Goal: Book appointment/travel/reservation

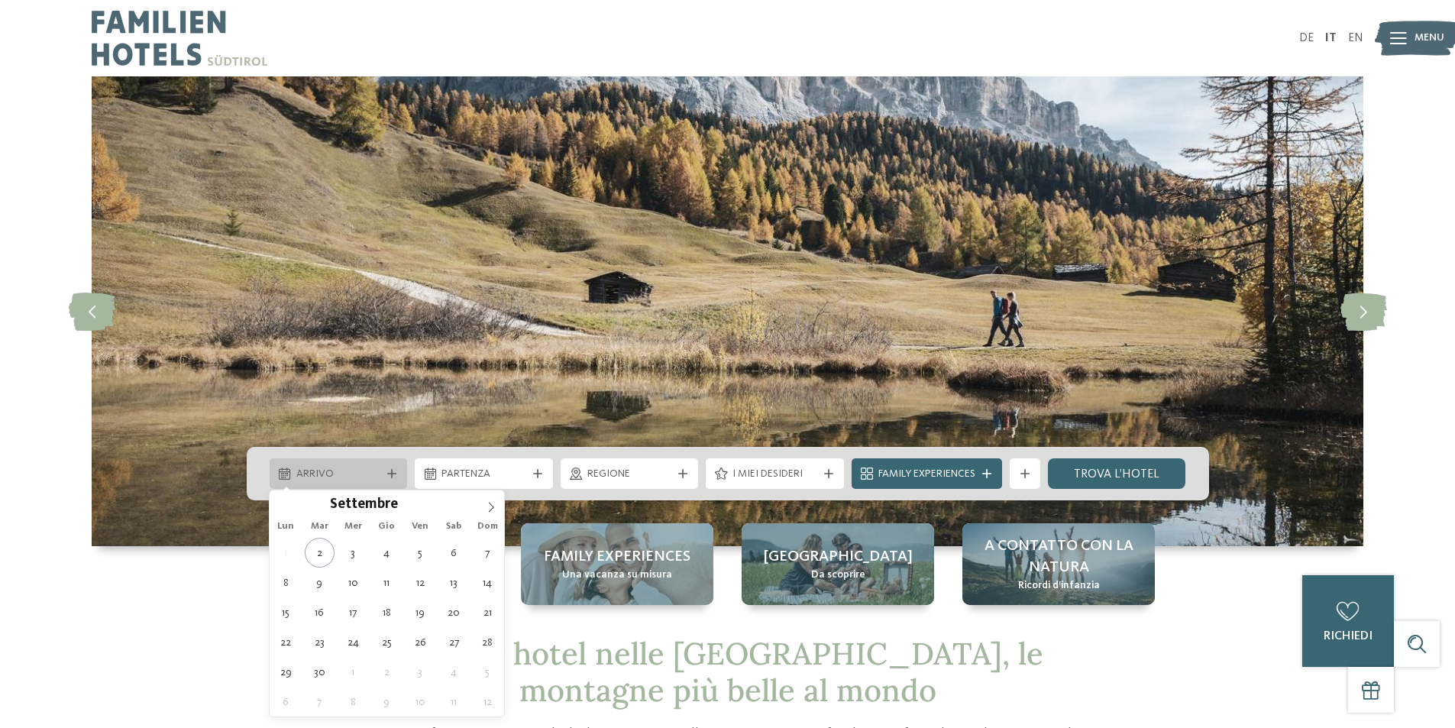
click at [331, 476] on span "Arrivo" at bounding box center [338, 474] width 85 height 15
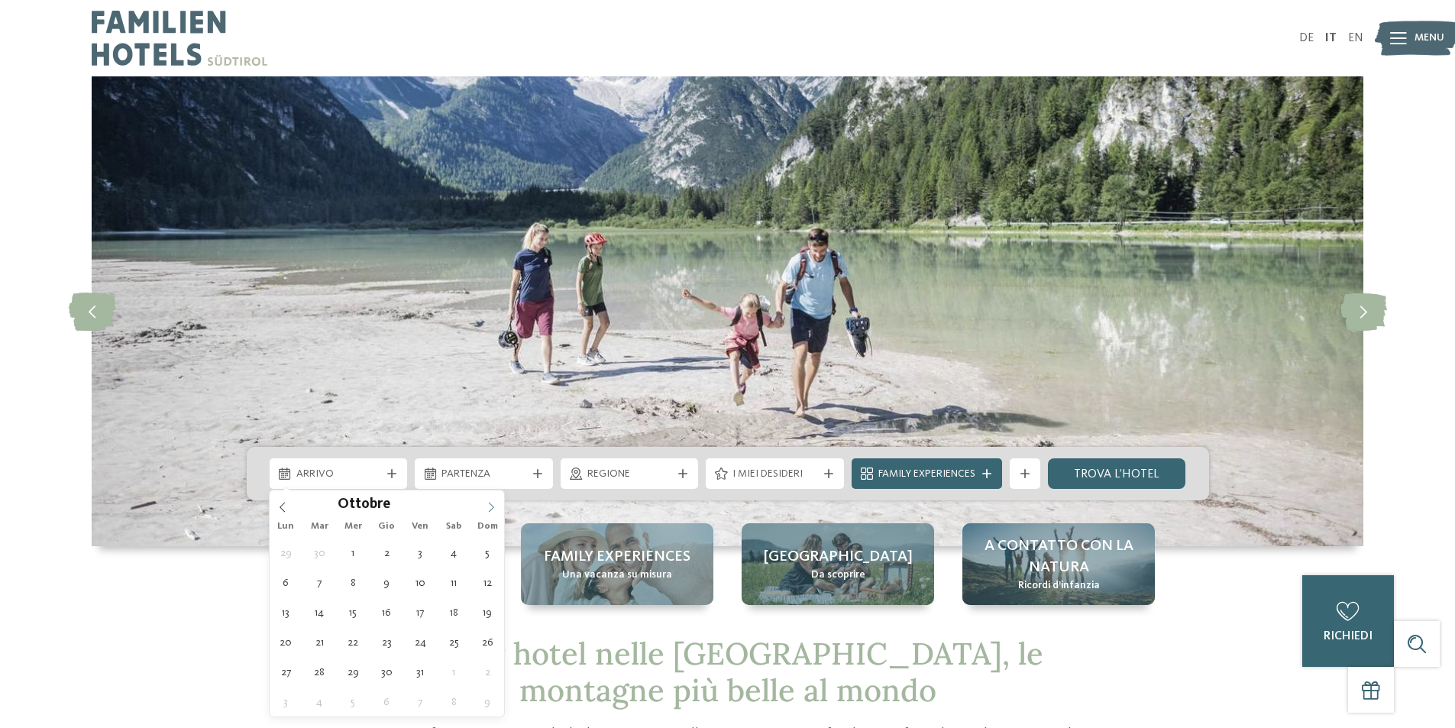
click at [490, 505] on icon at bounding box center [491, 507] width 11 height 11
type div "[DATE]"
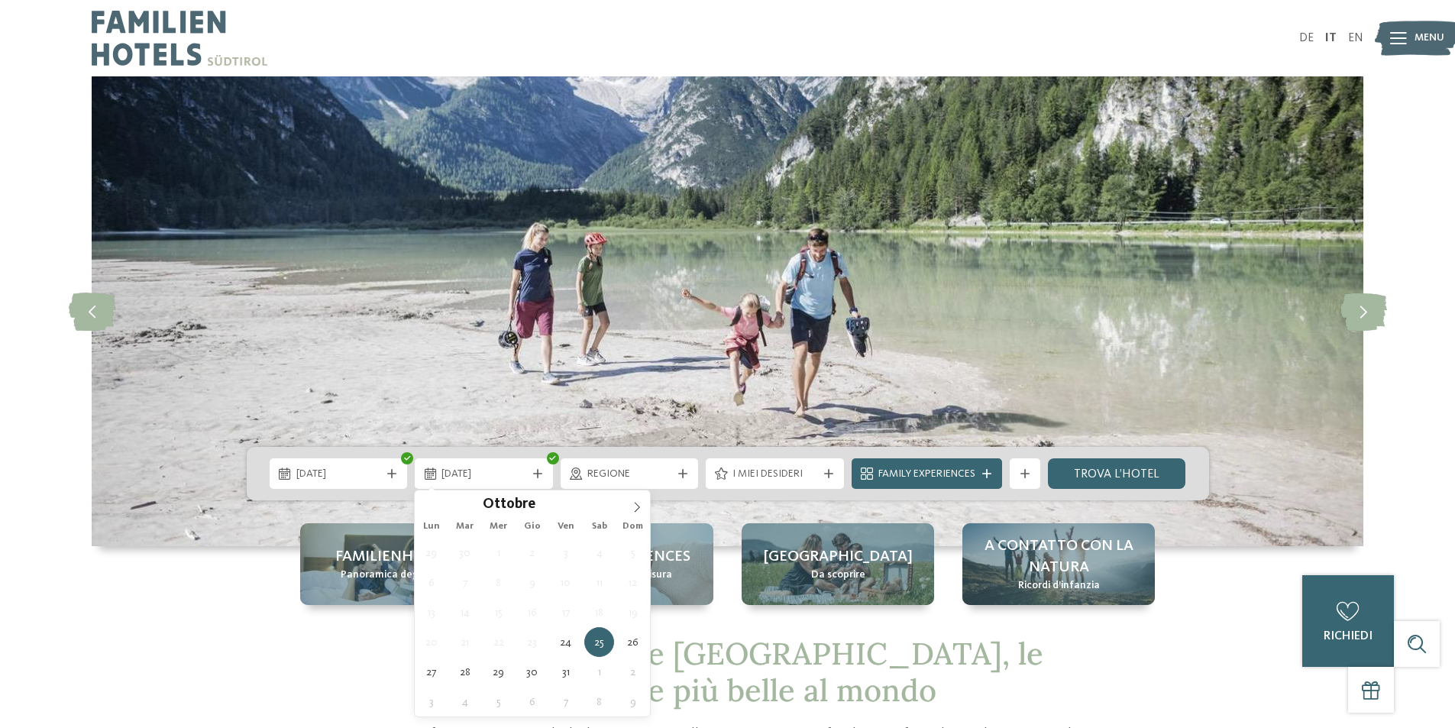
drag, startPoint x: 424, startPoint y: 644, endPoint x: 434, endPoint y: 639, distance: 11.3
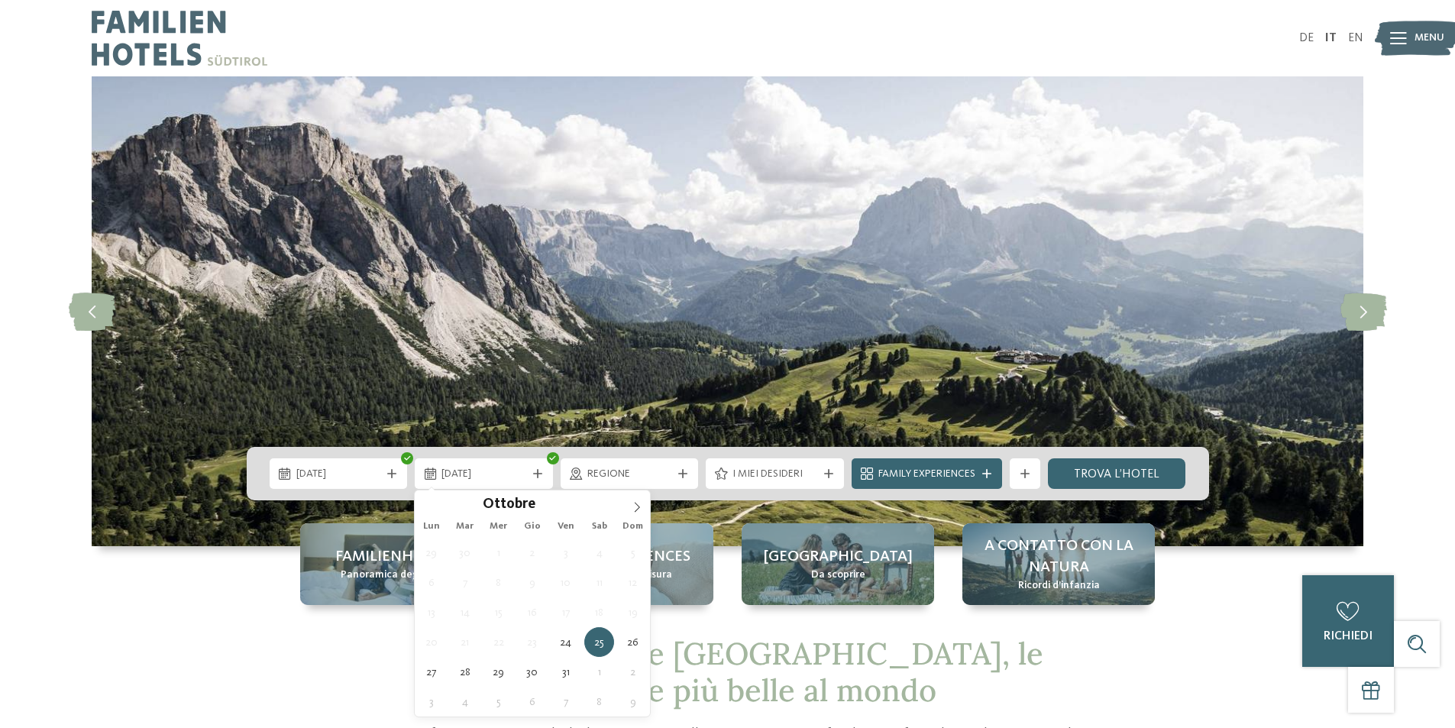
type div "[DATE]"
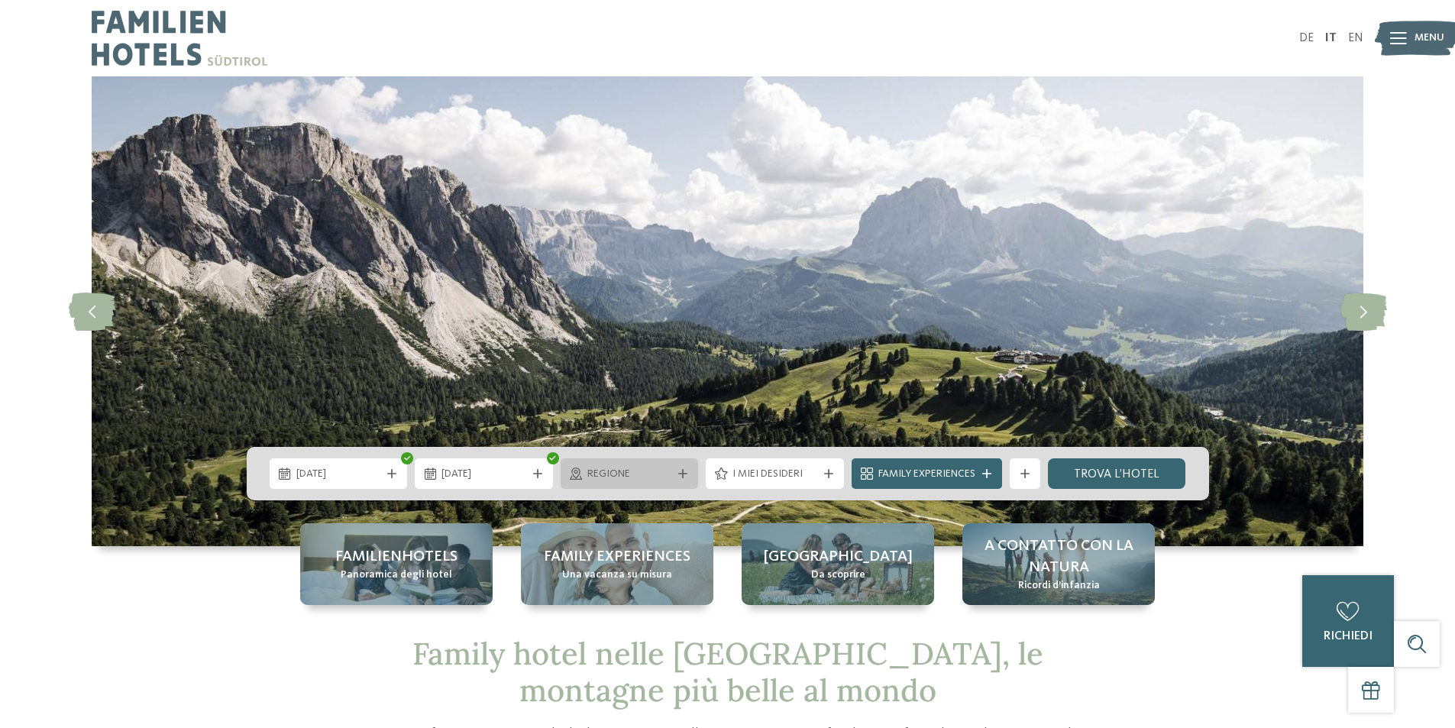
click at [664, 473] on span "Regione" at bounding box center [629, 474] width 85 height 15
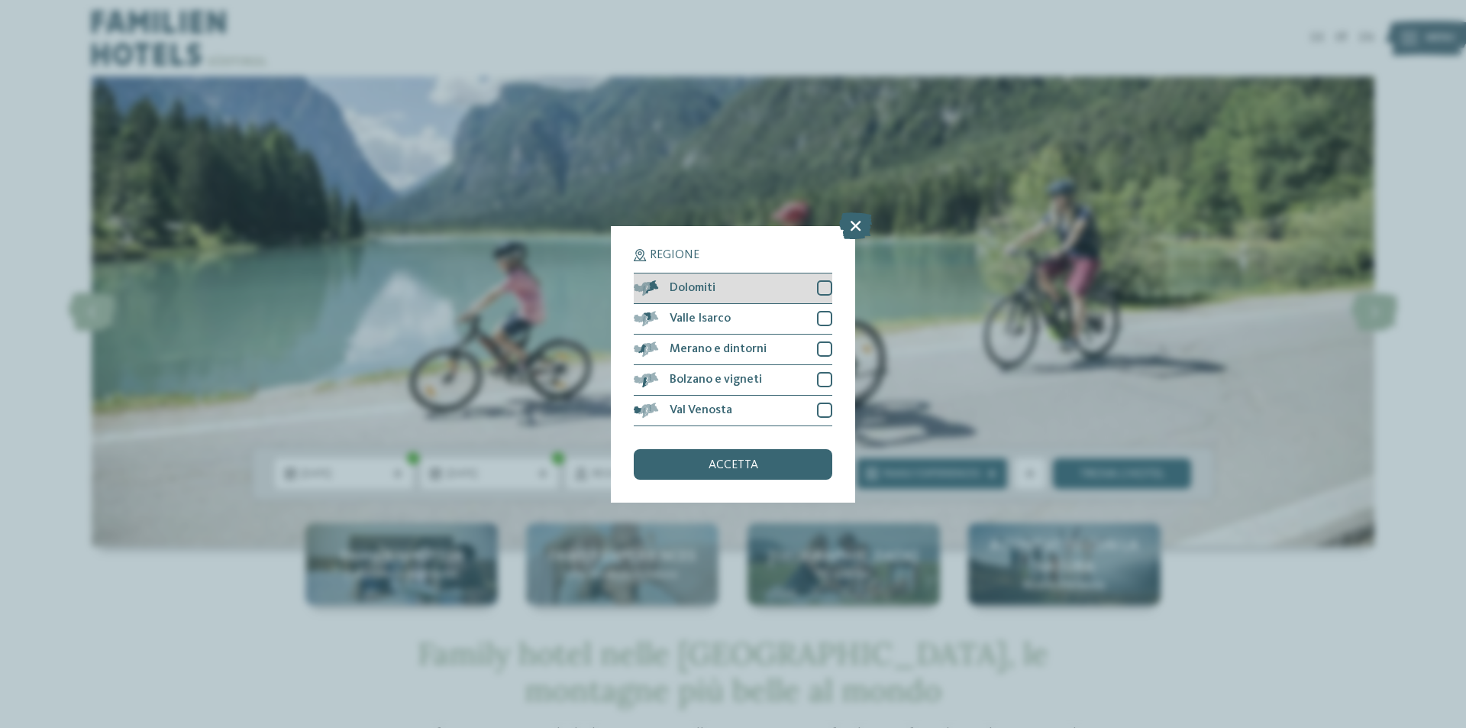
click at [785, 293] on div "Dolomiti" at bounding box center [733, 288] width 199 height 31
click at [718, 467] on span "accetta" at bounding box center [734, 465] width 50 height 12
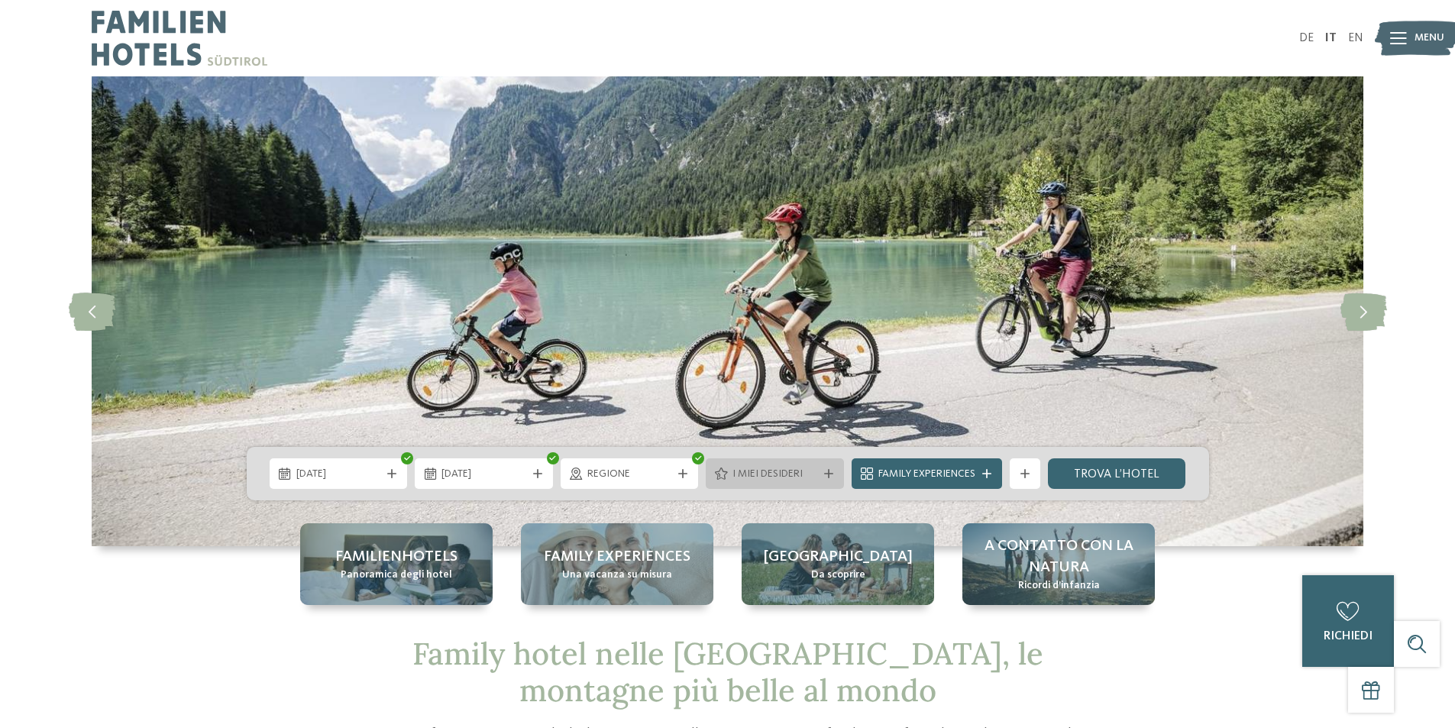
click at [769, 479] on span "I miei desideri" at bounding box center [774, 474] width 85 height 15
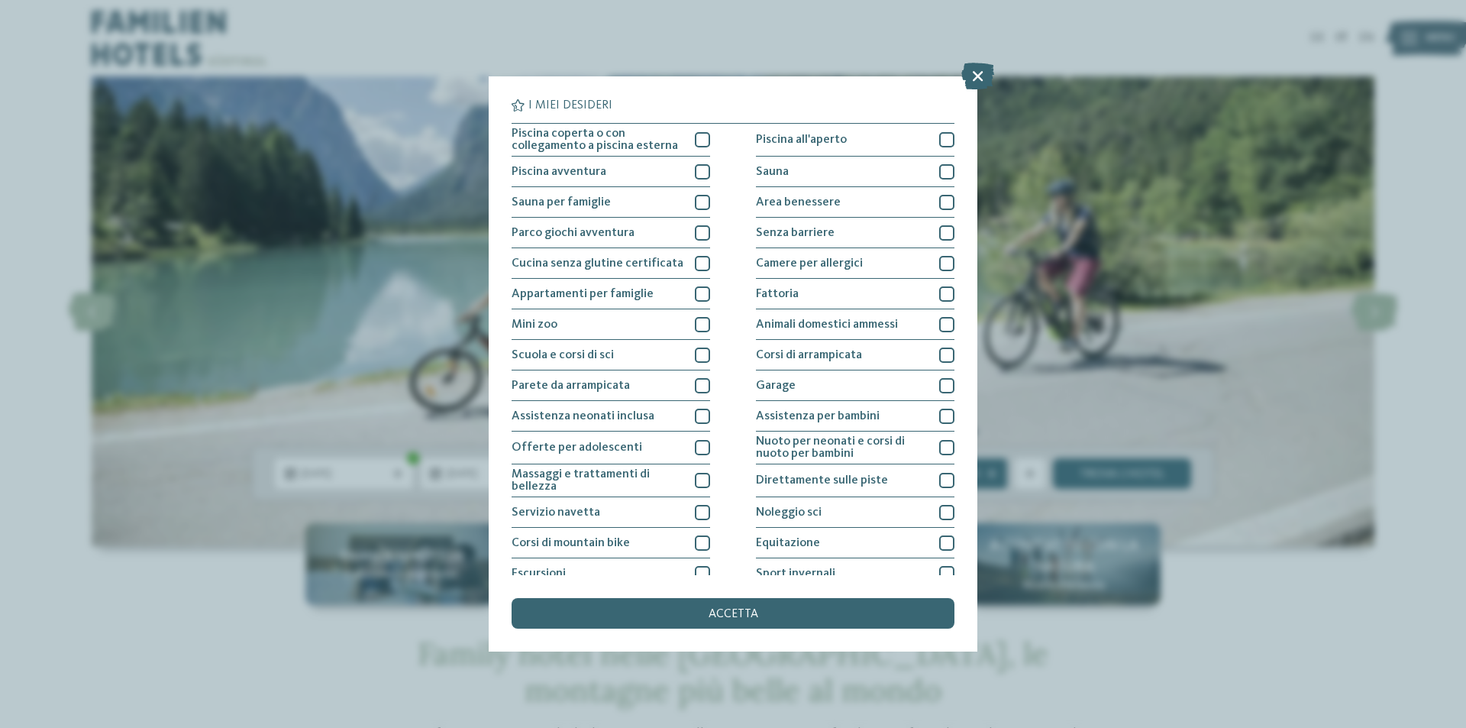
click at [231, 447] on div "I miei desideri Piscina coperta o con collegamento a piscina esterna Piscina al…" at bounding box center [733, 364] width 1466 height 728
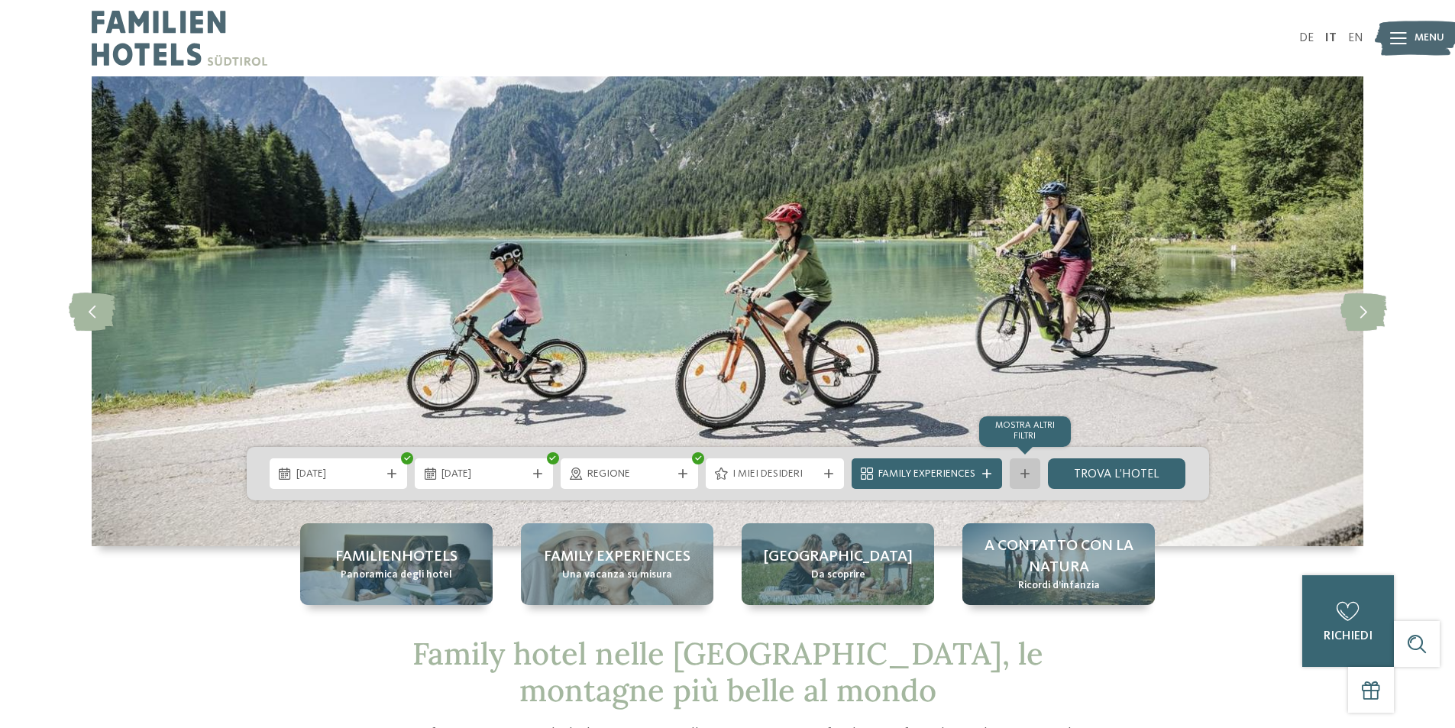
click at [1017, 469] on div at bounding box center [1024, 473] width 15 height 9
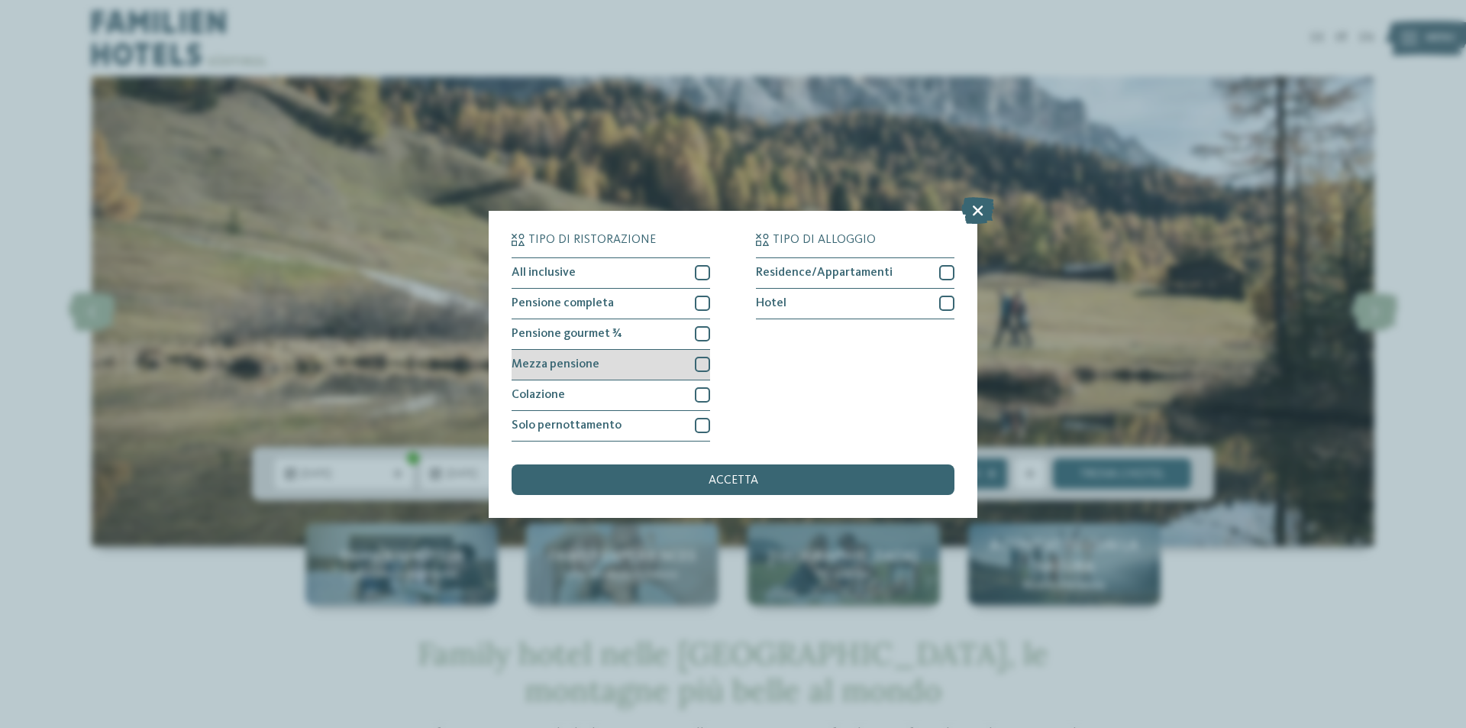
click at [704, 369] on div at bounding box center [702, 364] width 15 height 15
click at [708, 332] on div at bounding box center [702, 333] width 15 height 15
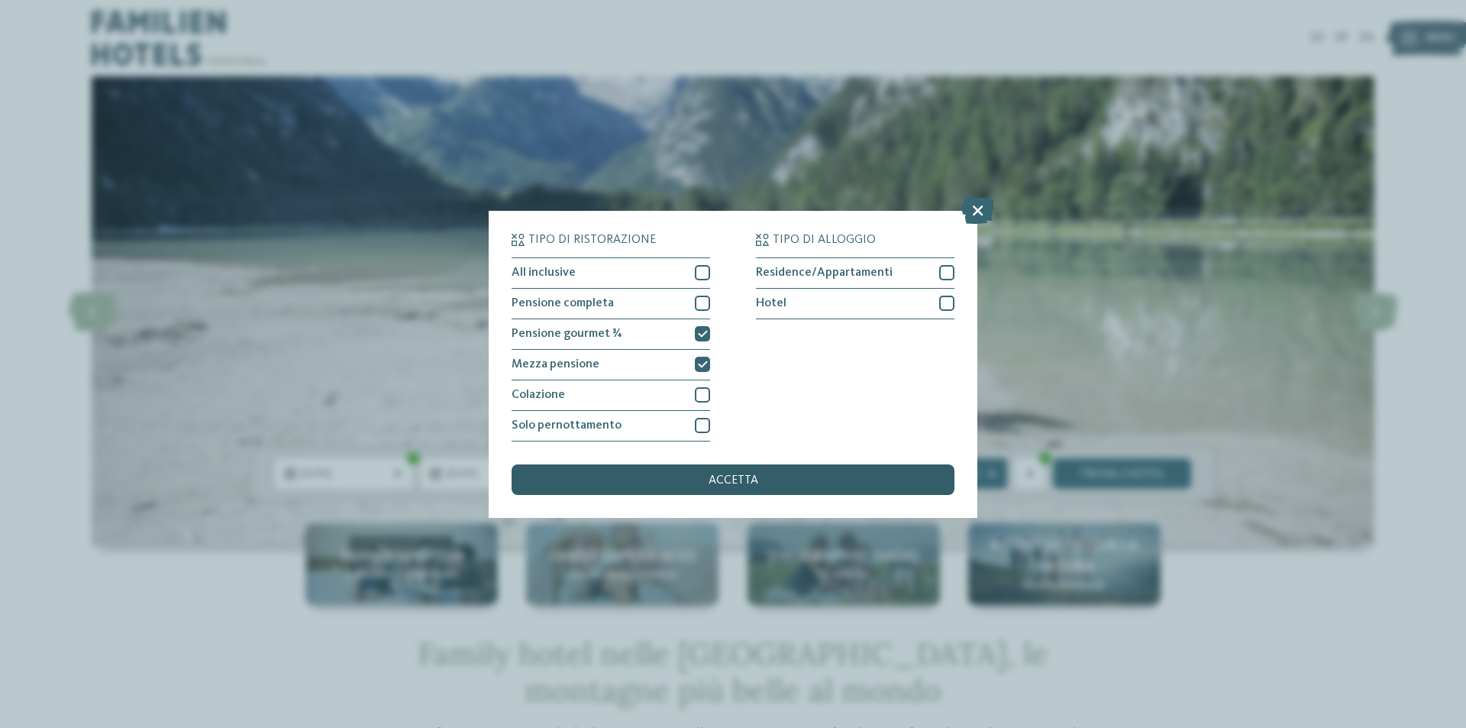
click at [817, 492] on div "accetta" at bounding box center [733, 479] width 443 height 31
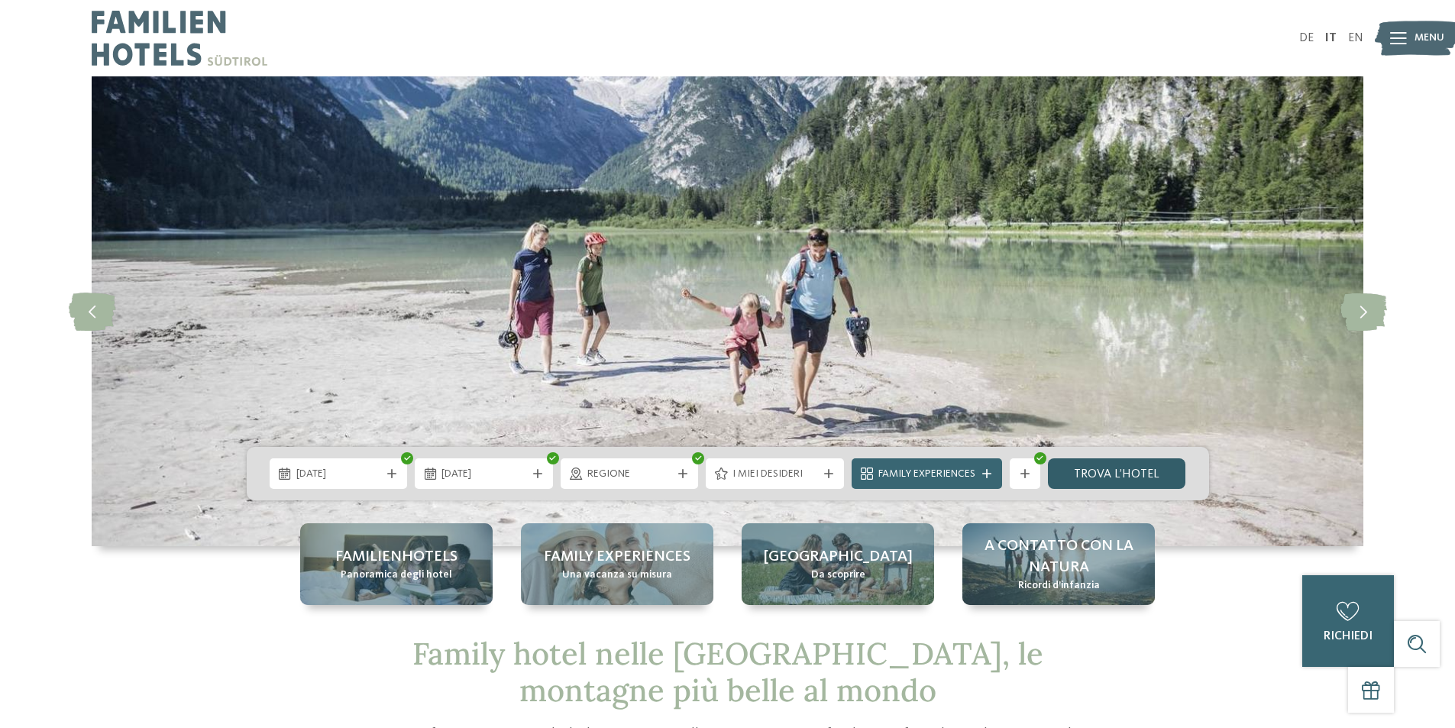
click at [1116, 470] on link "trova l’hotel" at bounding box center [1117, 473] width 138 height 31
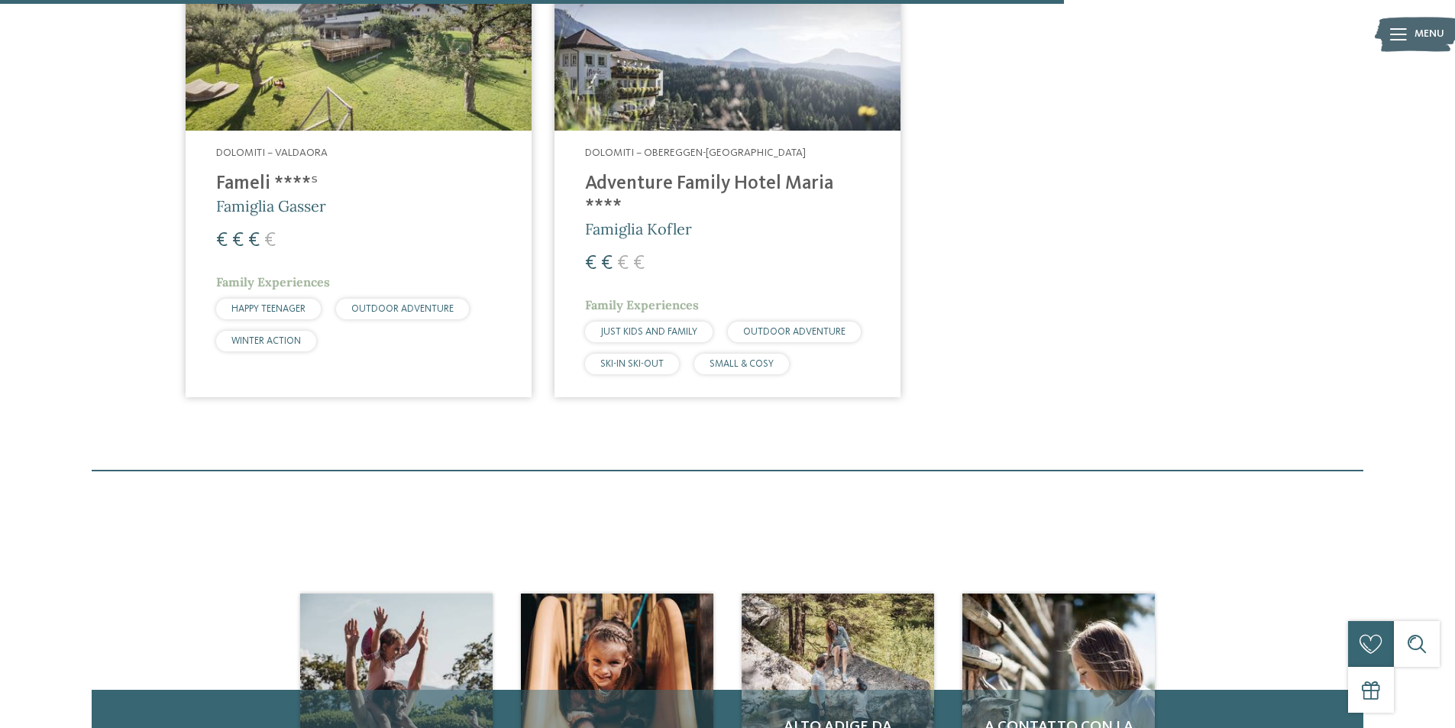
scroll to position [425, 0]
